Goal: Information Seeking & Learning: Learn about a topic

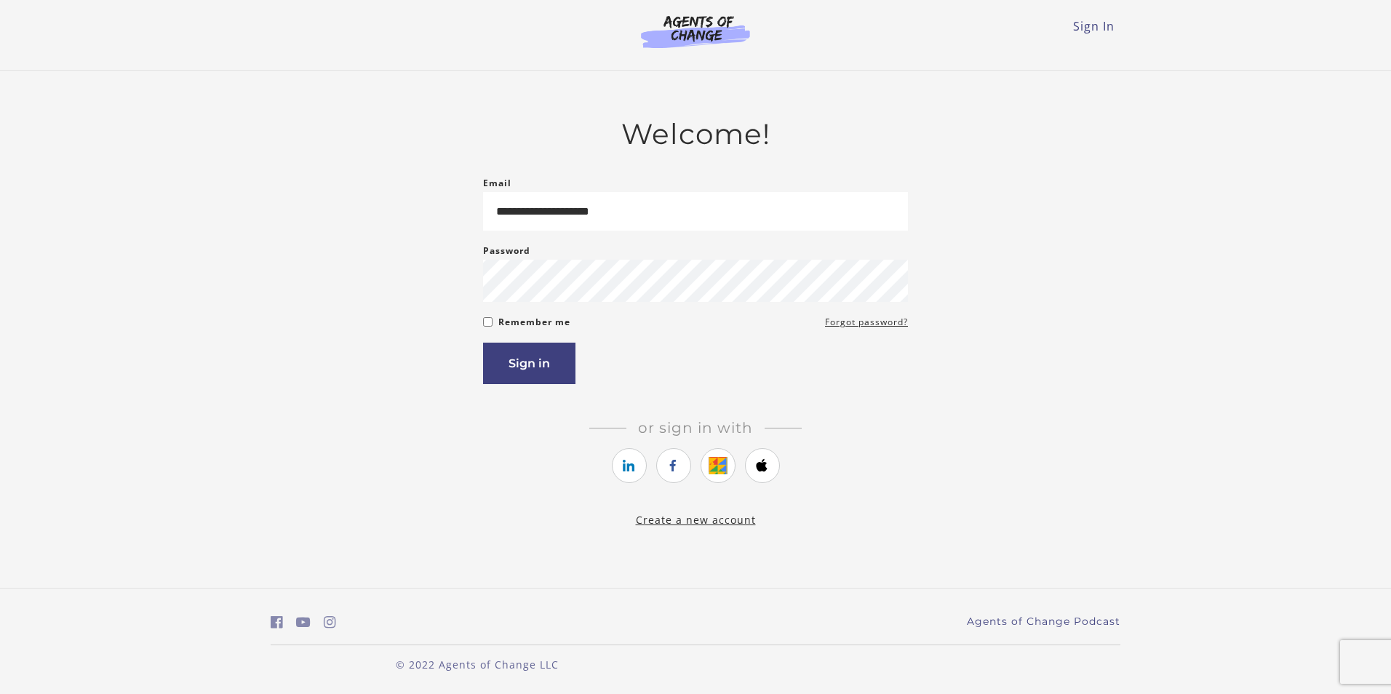
type input "**********"
click at [506, 356] on button "Sign in" at bounding box center [529, 363] width 92 height 41
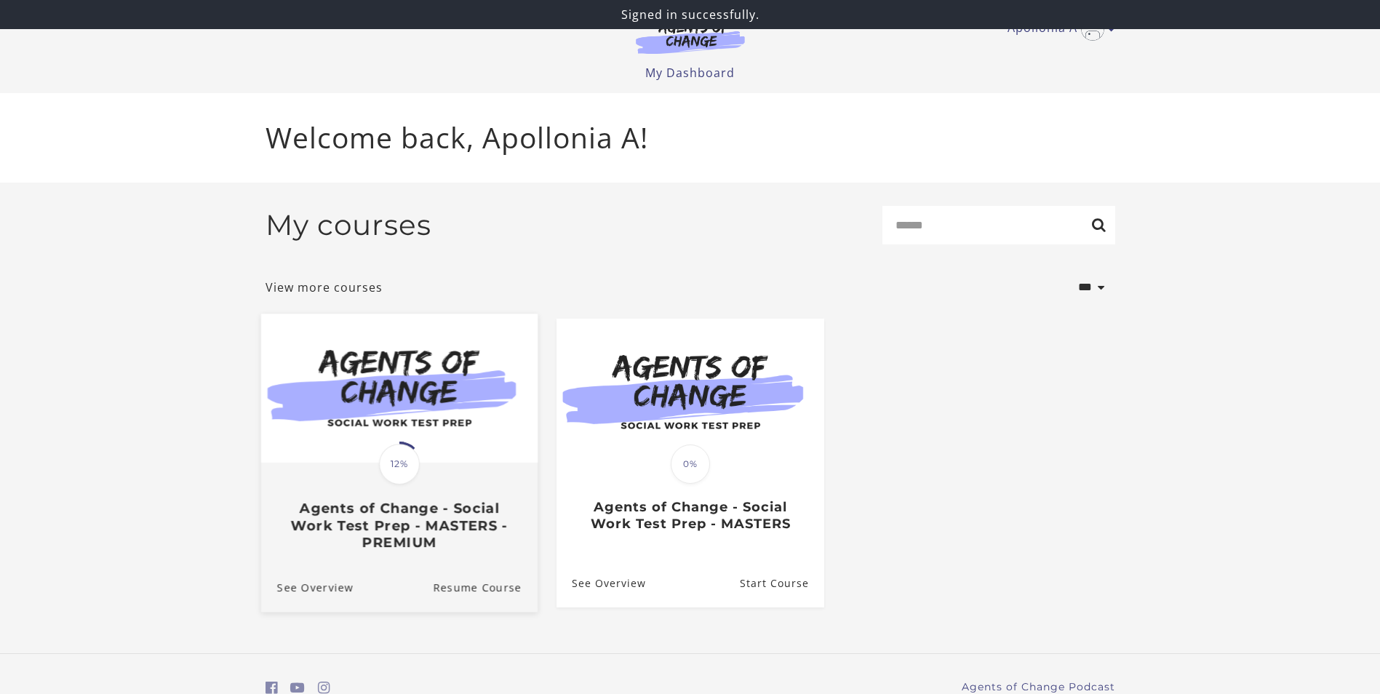
click at [443, 400] on img at bounding box center [399, 388] width 277 height 149
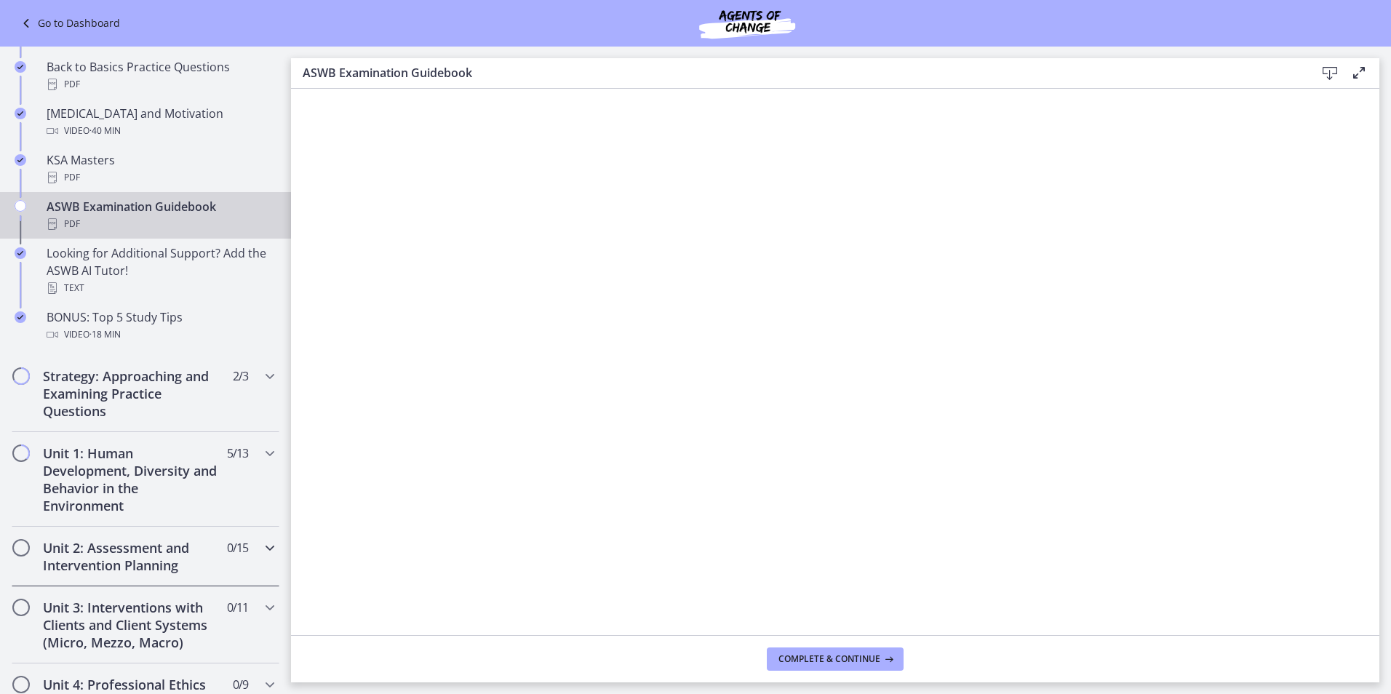
scroll to position [567, 0]
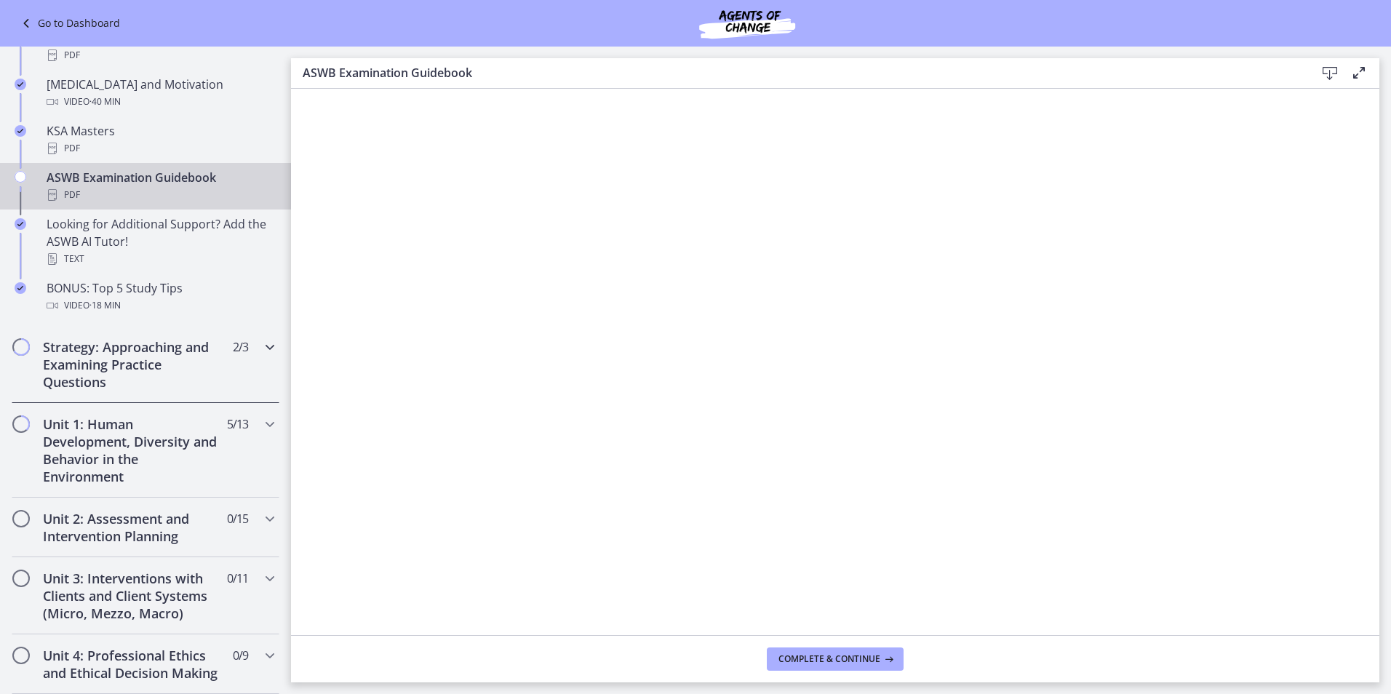
click at [108, 370] on h2 "Strategy: Approaching and Examining Practice Questions" at bounding box center [132, 364] width 178 height 52
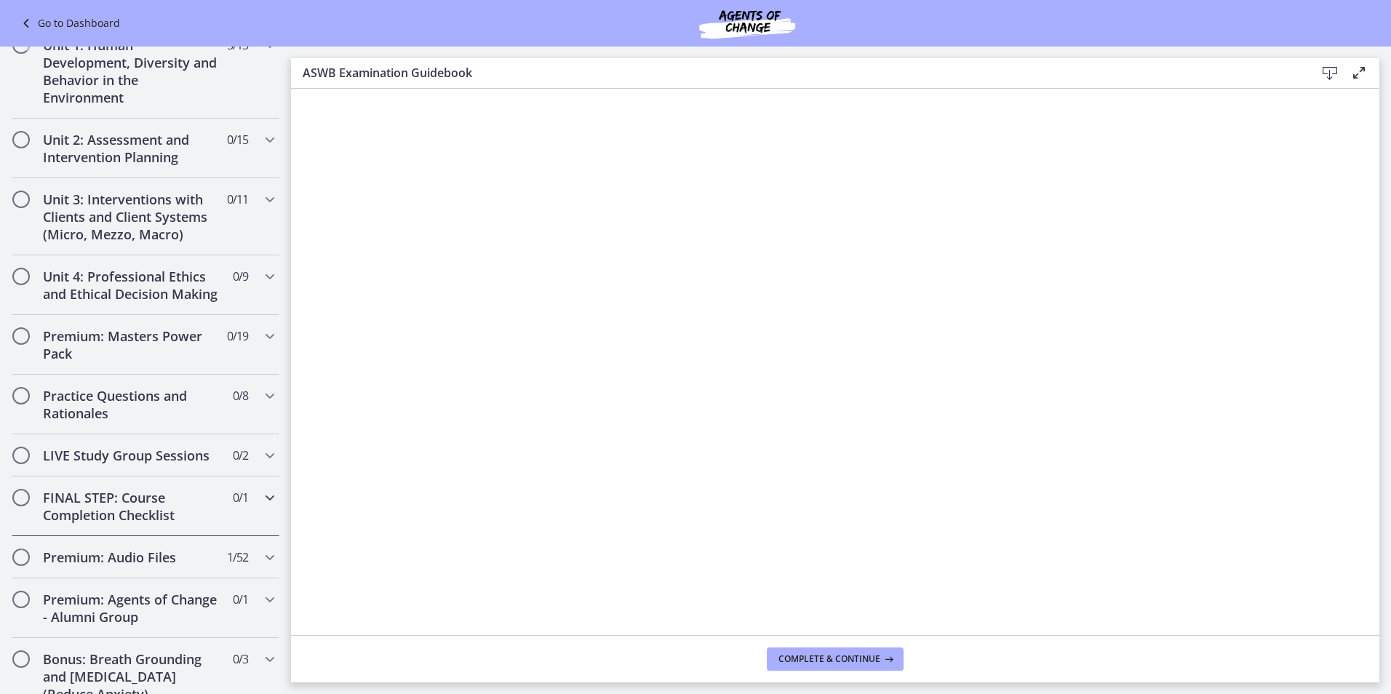
scroll to position [496, 0]
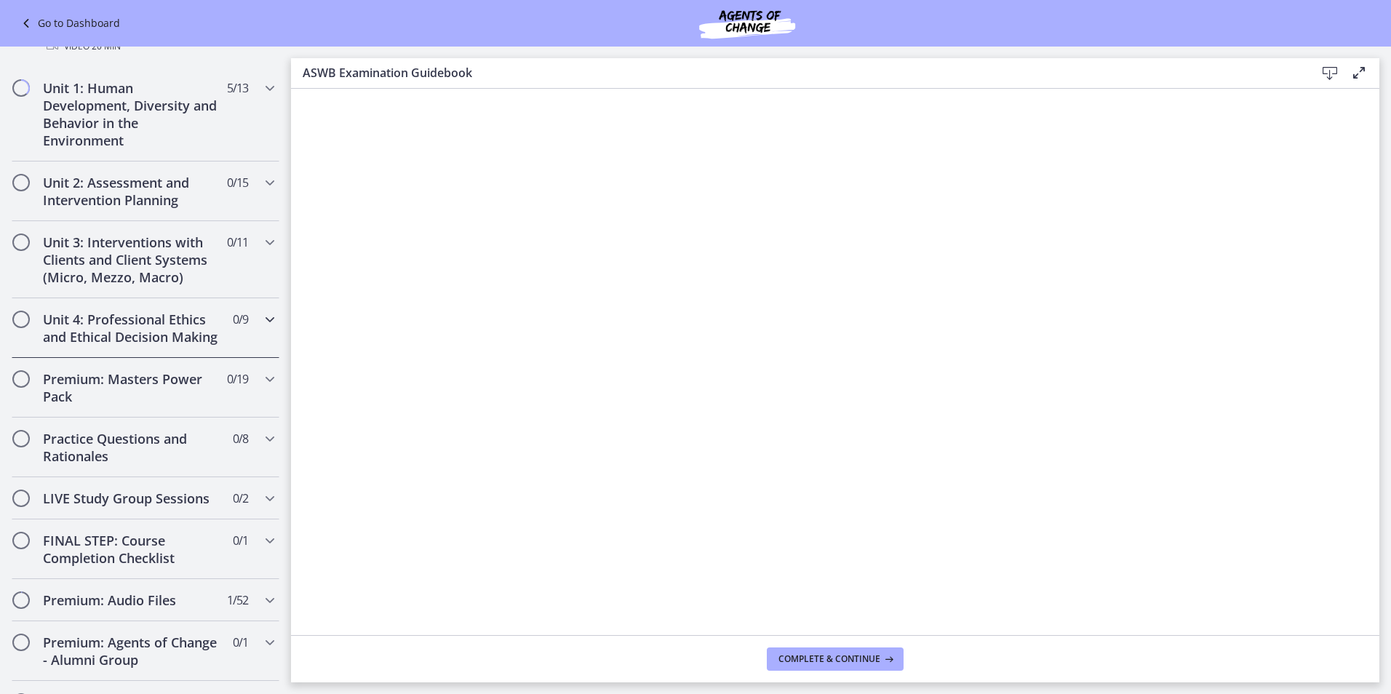
click at [235, 351] on div "Unit 4: Professional Ethics and Ethical Decision Making 0 / 9 Completed" at bounding box center [146, 328] width 268 height 60
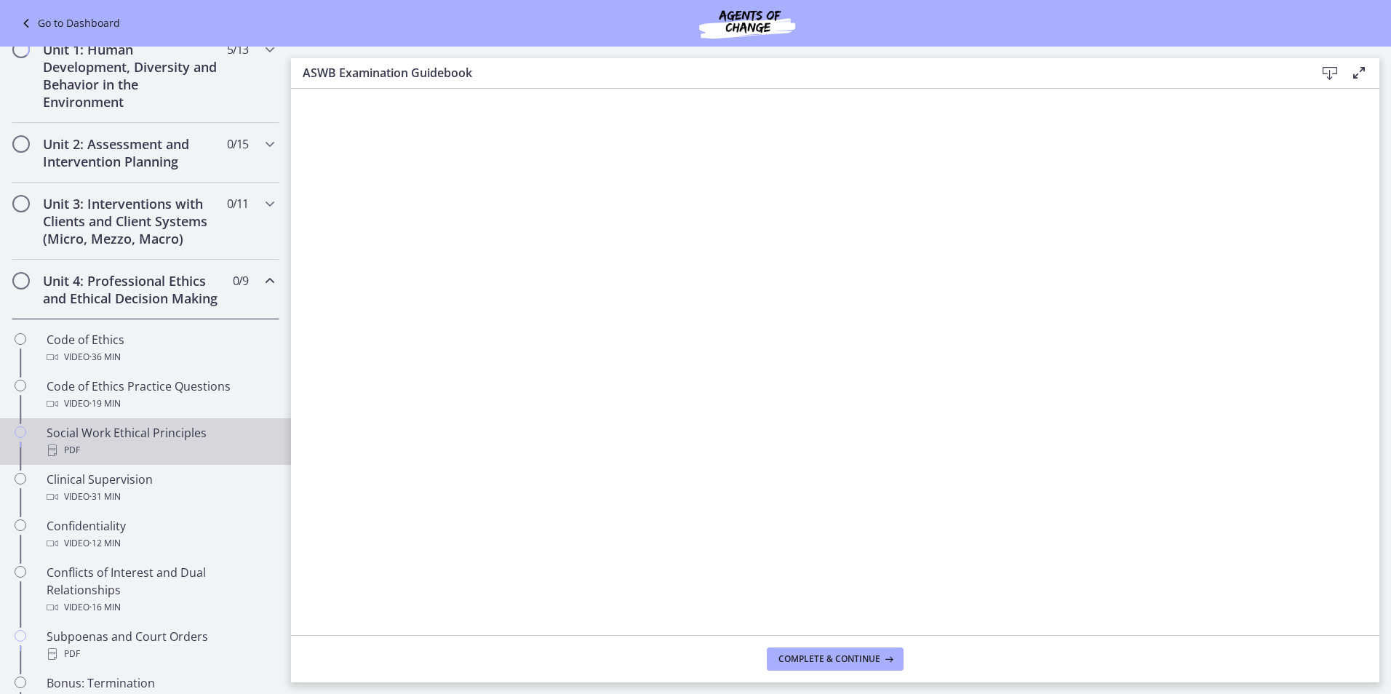
scroll to position [277, 0]
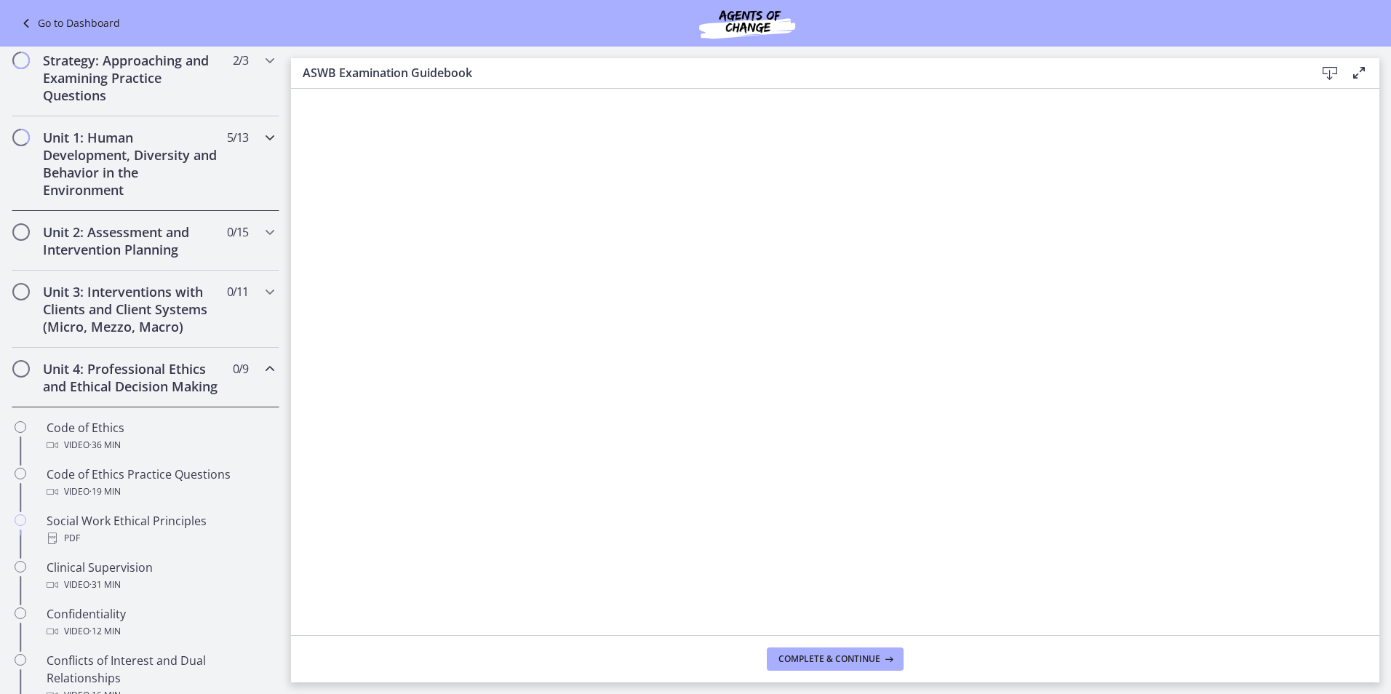
click at [261, 143] on icon "Chapters" at bounding box center [269, 137] width 17 height 17
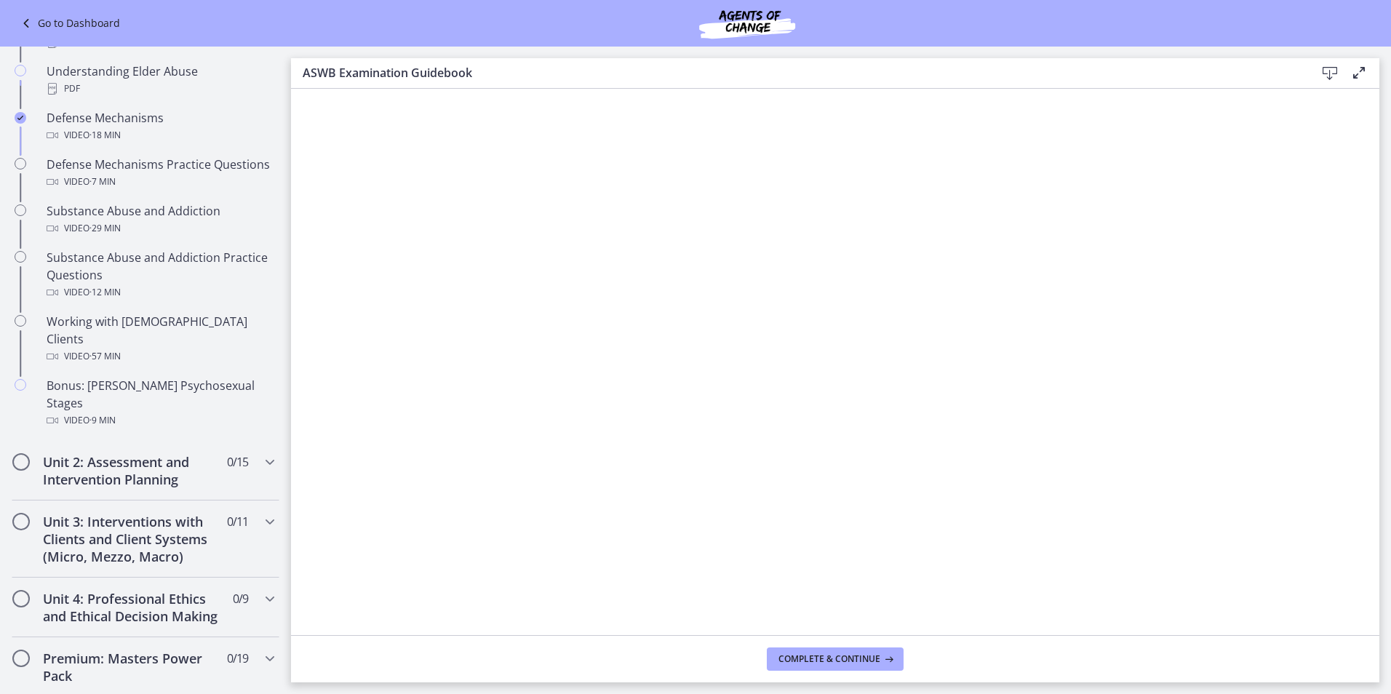
scroll to position [859, 0]
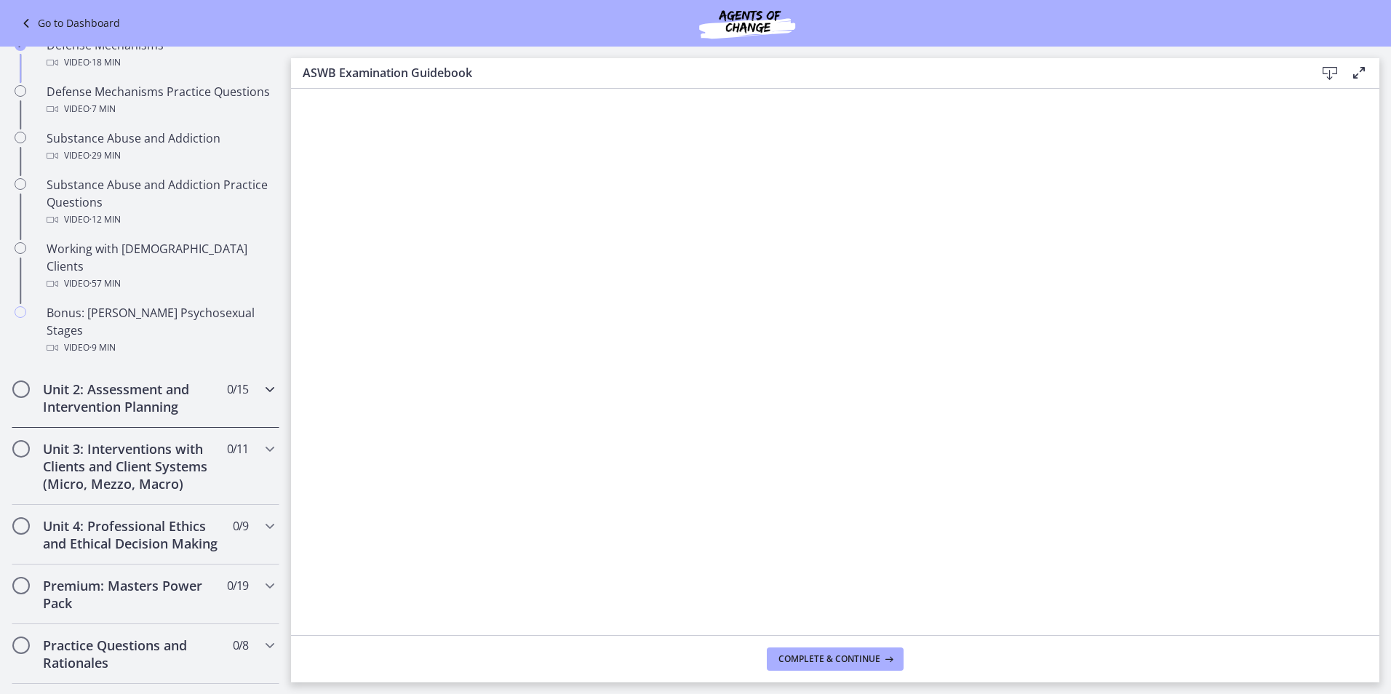
click at [110, 386] on div "Unit 2: Assessment and Intervention Planning 0 / 15 Completed" at bounding box center [146, 398] width 268 height 60
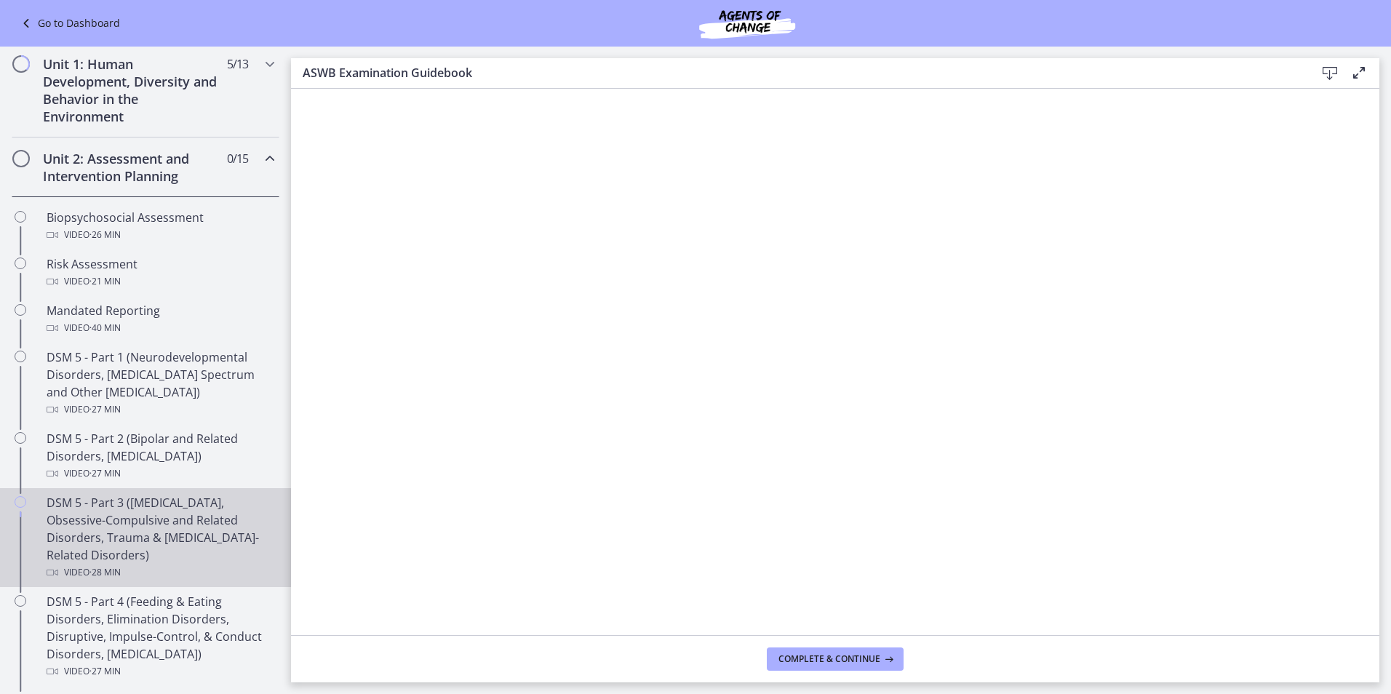
scroll to position [350, 0]
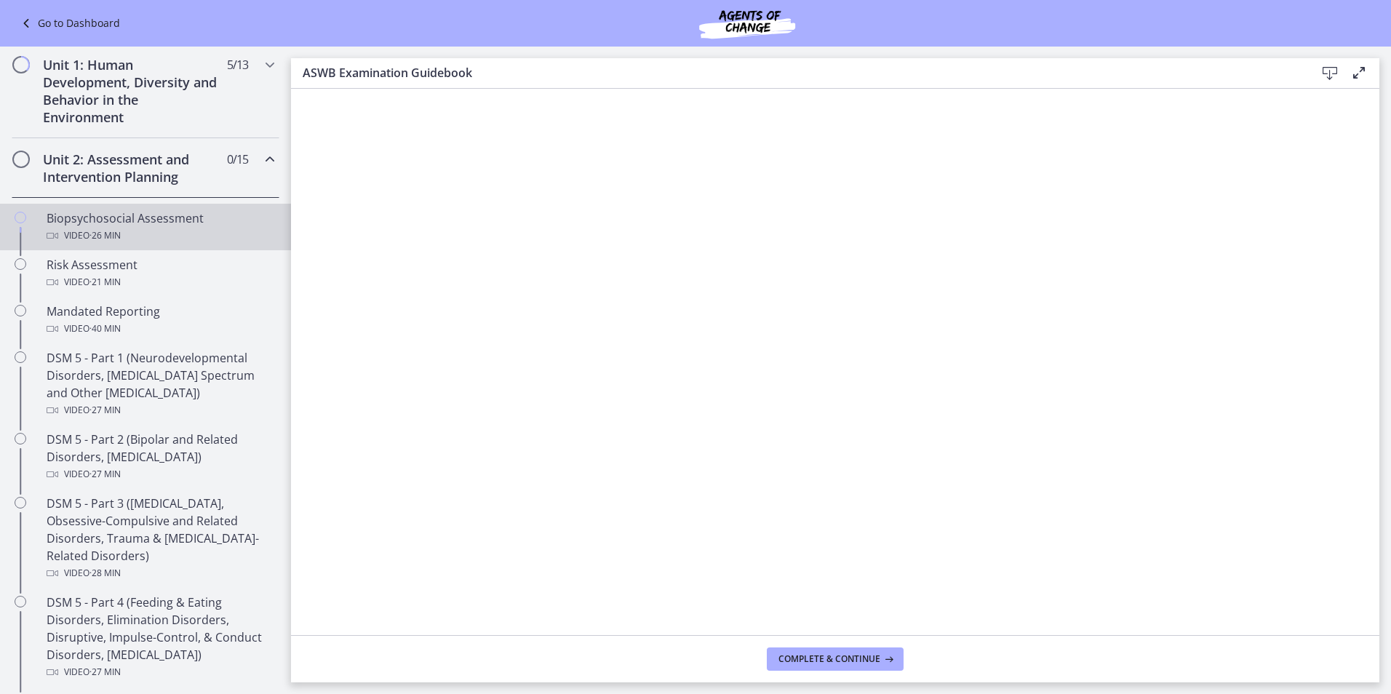
click at [204, 216] on div "Biopsychosocial Assessment Video · 26 min" at bounding box center [160, 227] width 227 height 35
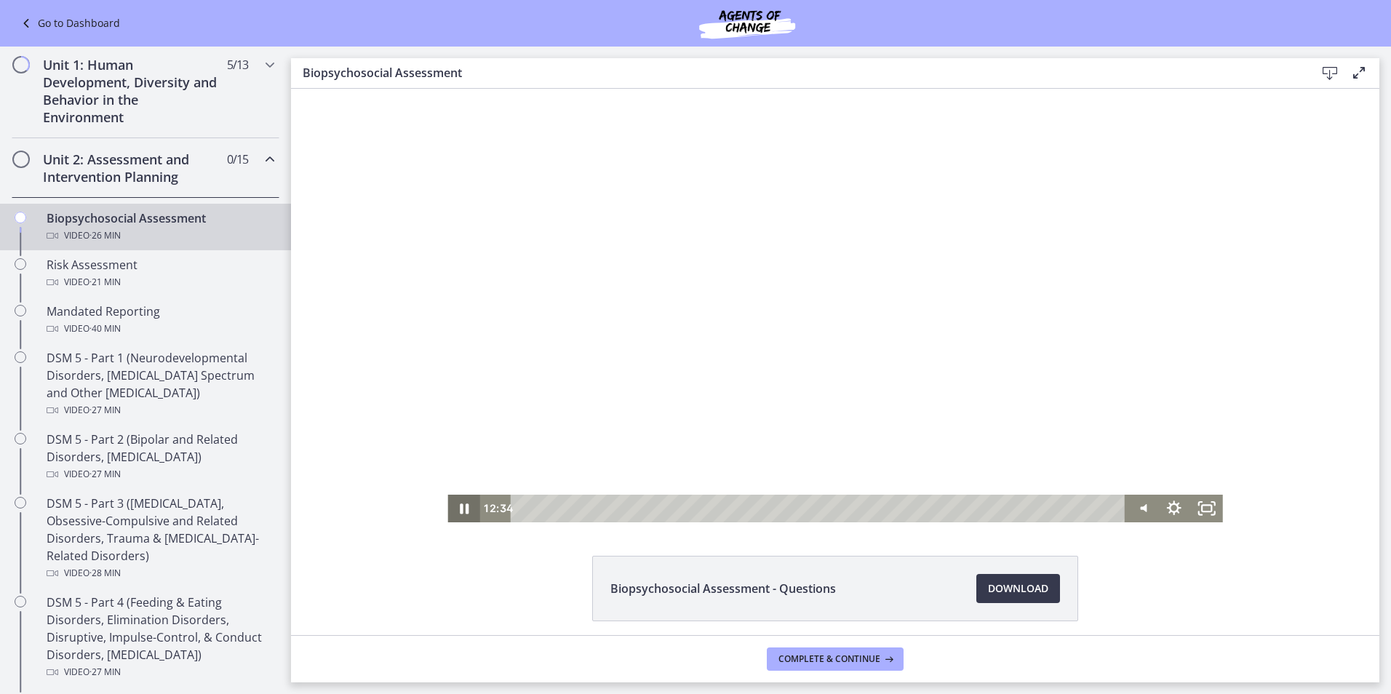
click at [459, 507] on icon "Pause" at bounding box center [464, 509] width 32 height 28
click at [448, 501] on icon "Play Video" at bounding box center [465, 508] width 39 height 33
click at [462, 502] on icon "Pause" at bounding box center [464, 508] width 39 height 33
click at [462, 513] on icon "Play Video" at bounding box center [465, 509] width 32 height 28
click at [459, 509] on icon "Pause" at bounding box center [464, 508] width 39 height 33
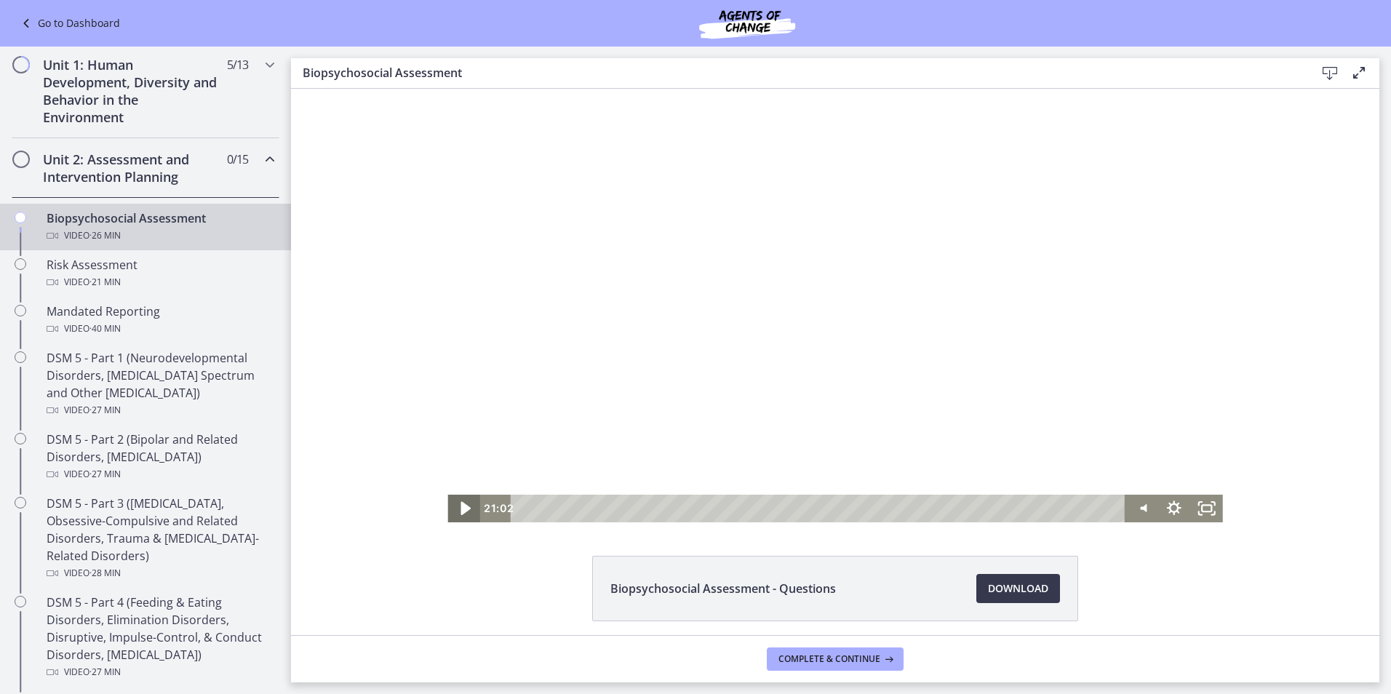
click at [463, 498] on icon "Play Video" at bounding box center [465, 508] width 39 height 33
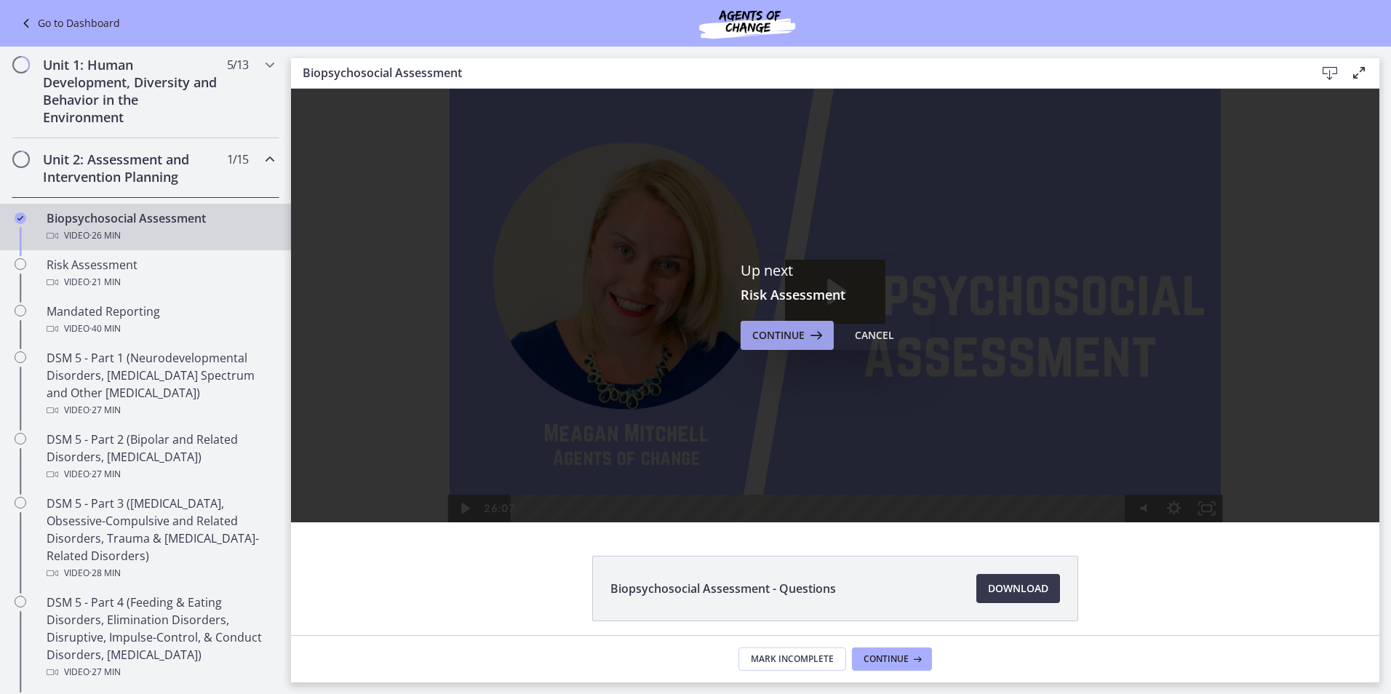
click at [779, 333] on span "Continue" at bounding box center [778, 335] width 52 height 17
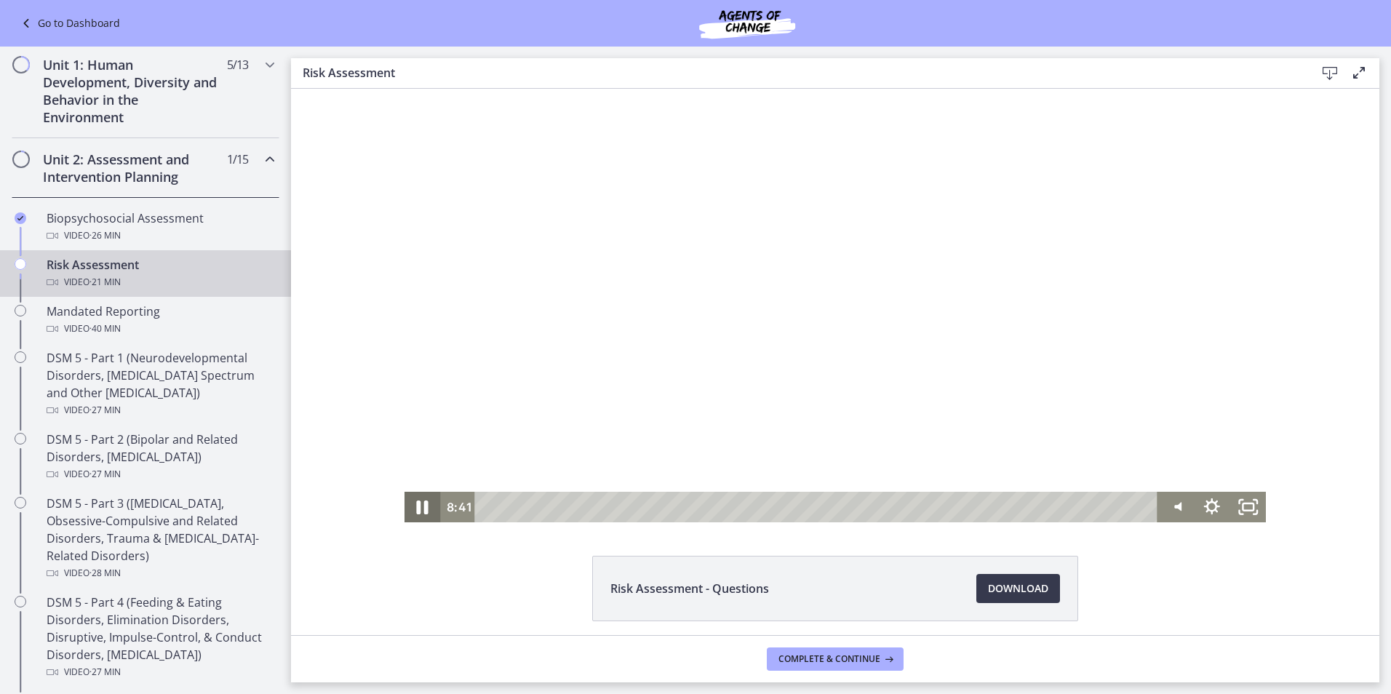
click at [417, 511] on icon "Pause" at bounding box center [423, 508] width 12 height 14
click at [409, 505] on icon "Play Video" at bounding box center [423, 507] width 43 height 36
click at [428, 506] on icon "Pause" at bounding box center [423, 507] width 36 height 31
click at [418, 510] on icon "Play Video" at bounding box center [423, 507] width 11 height 15
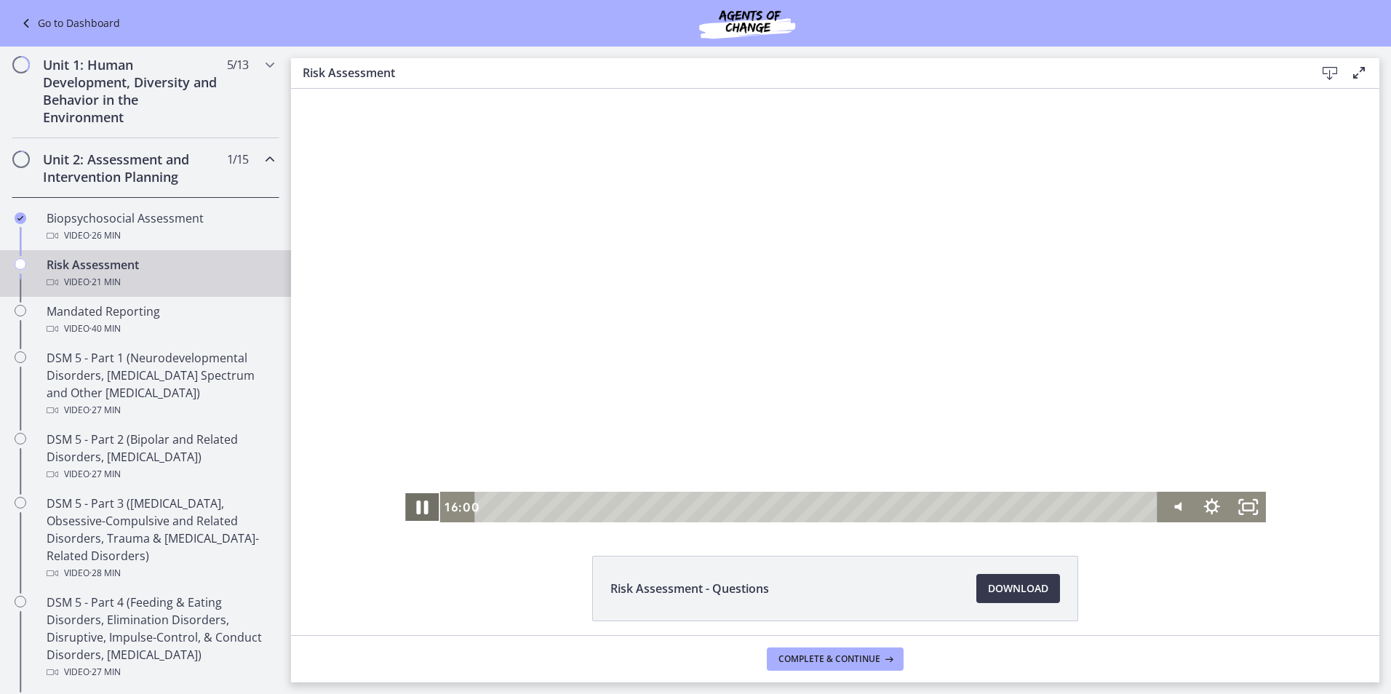
click at [417, 506] on icon "Pause" at bounding box center [422, 507] width 43 height 36
click at [413, 506] on icon "Play Video" at bounding box center [424, 507] width 36 height 31
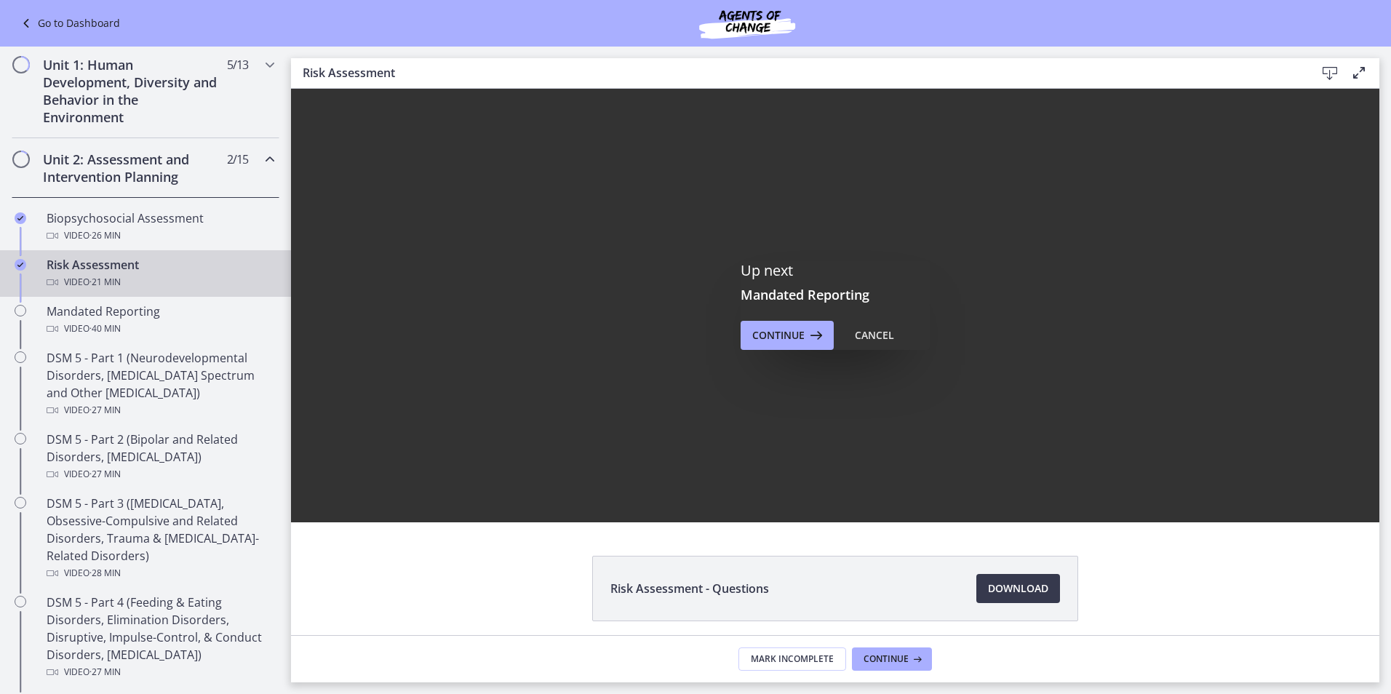
scroll to position [0, 0]
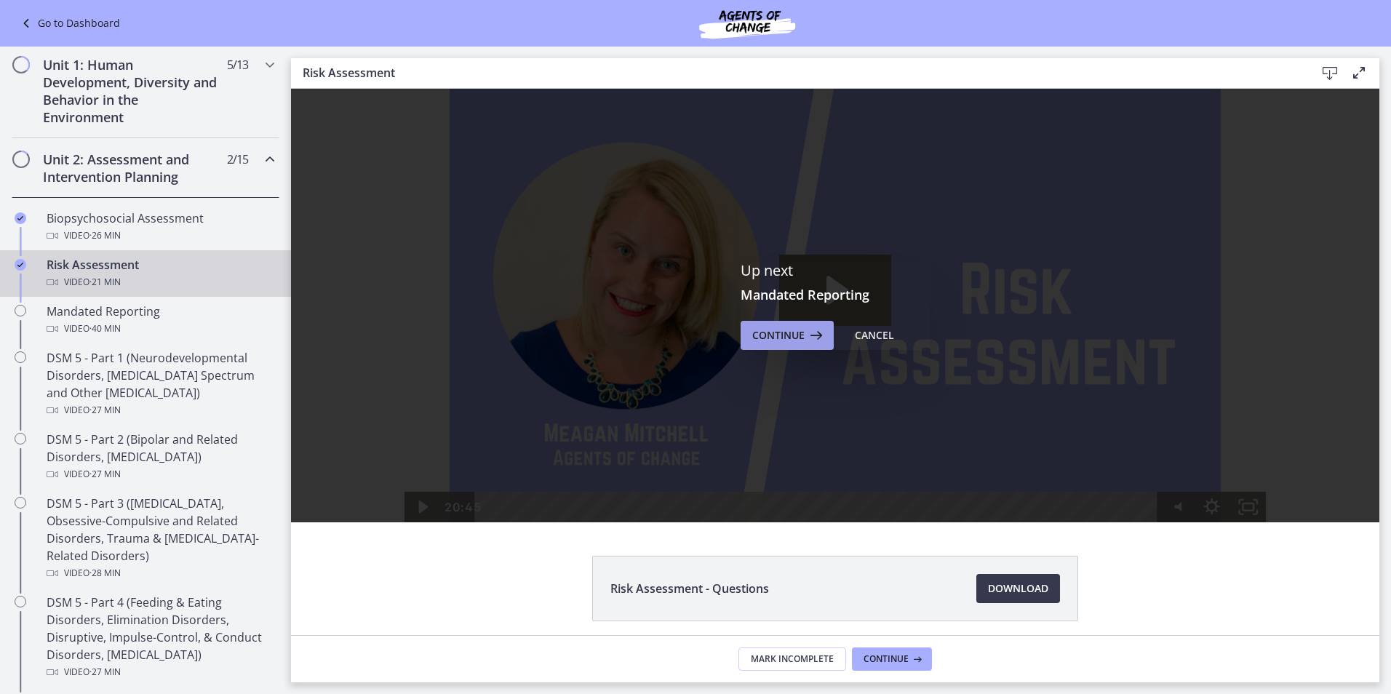
click at [791, 336] on span "Continue" at bounding box center [778, 335] width 52 height 17
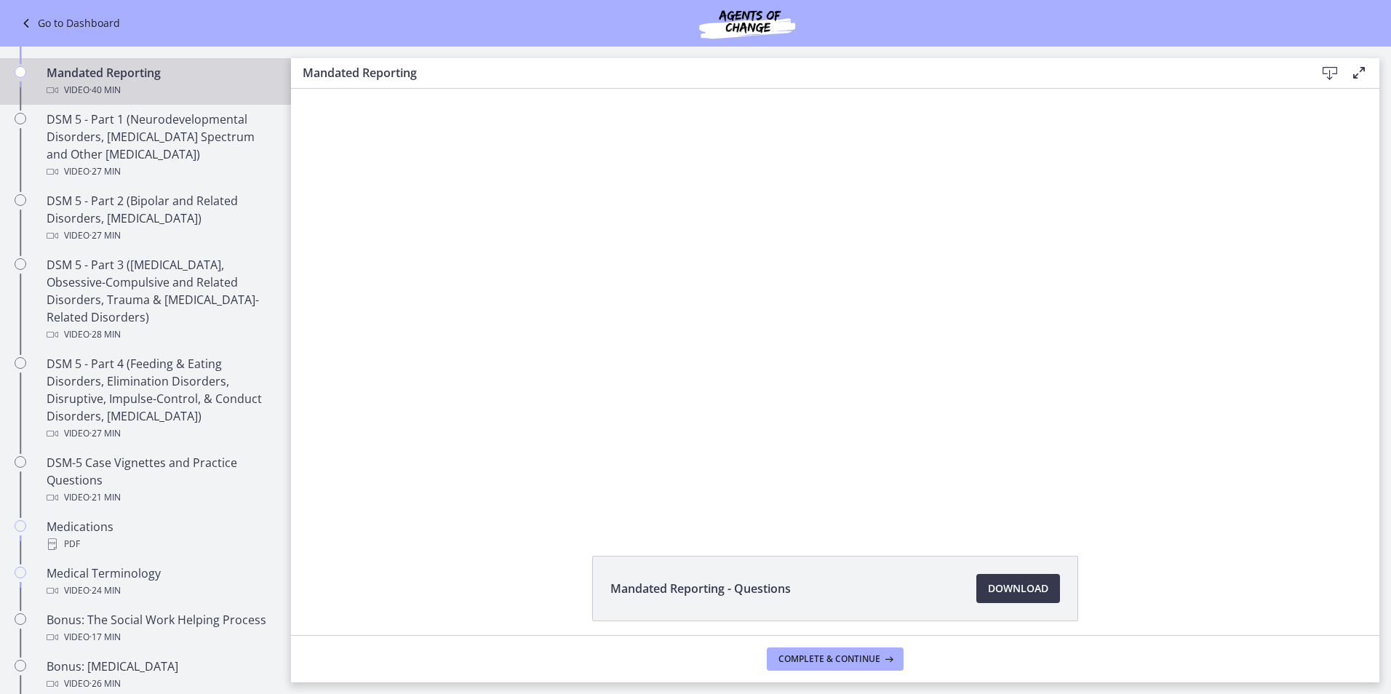
scroll to position [593, 0]
